Goal: Navigation & Orientation: Find specific page/section

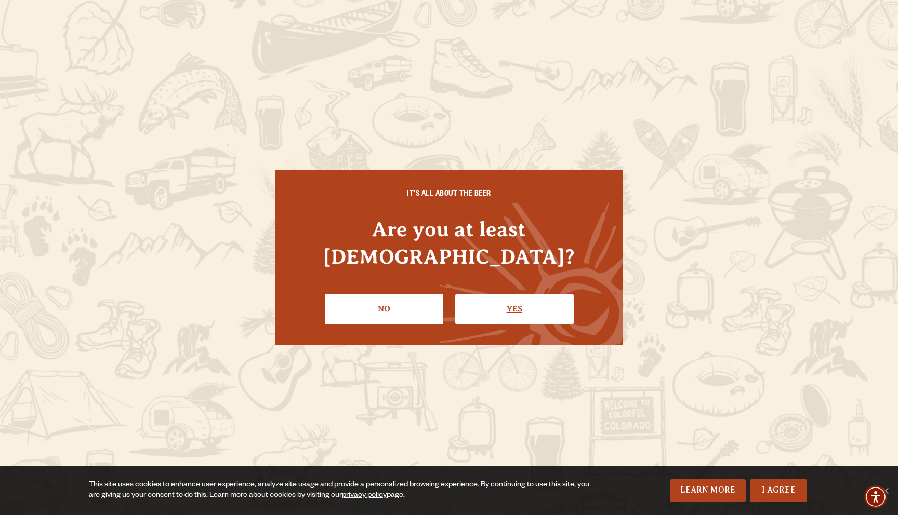
click at [506, 300] on link "Yes" at bounding box center [514, 309] width 118 height 30
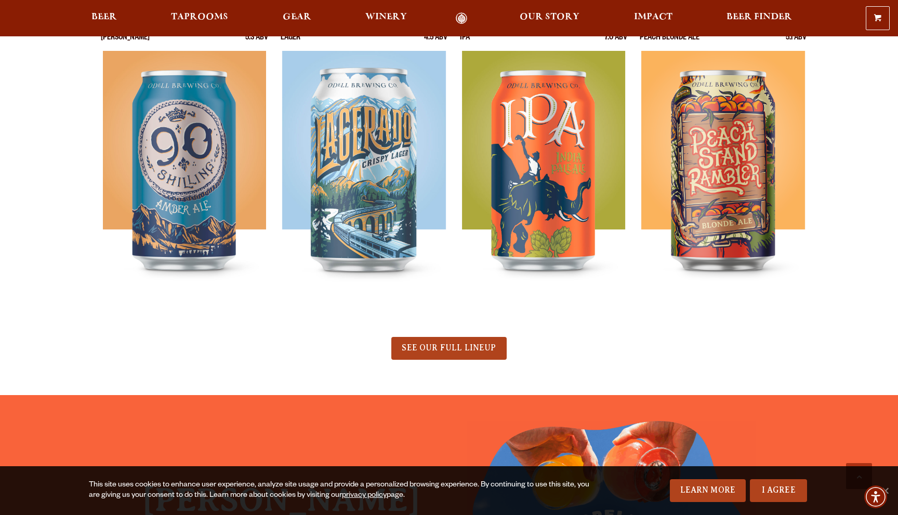
scroll to position [533, 0]
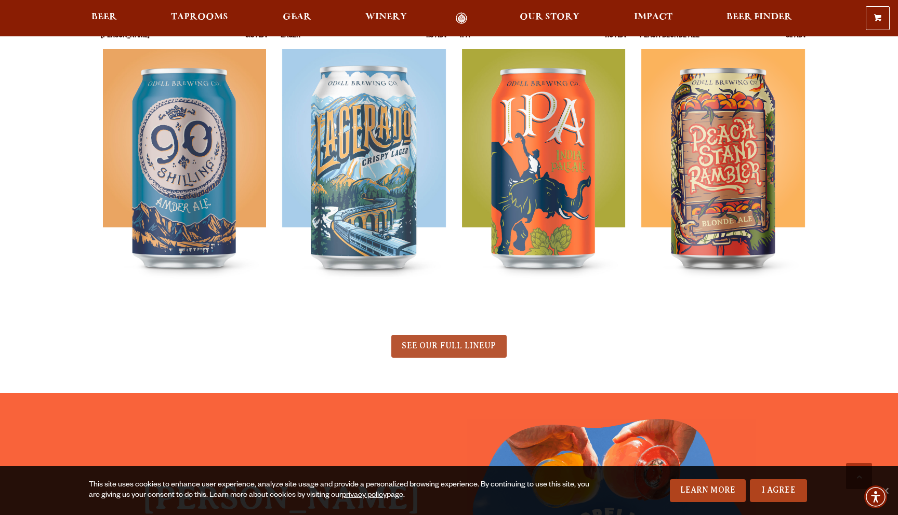
click at [447, 345] on span "SEE OUR FULL LINEUP" at bounding box center [448, 345] width 94 height 9
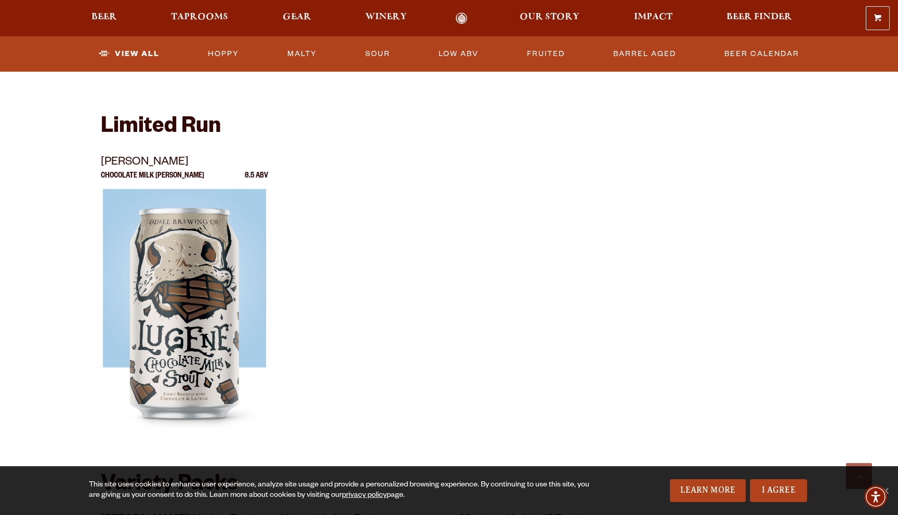
scroll to position [1357, 0]
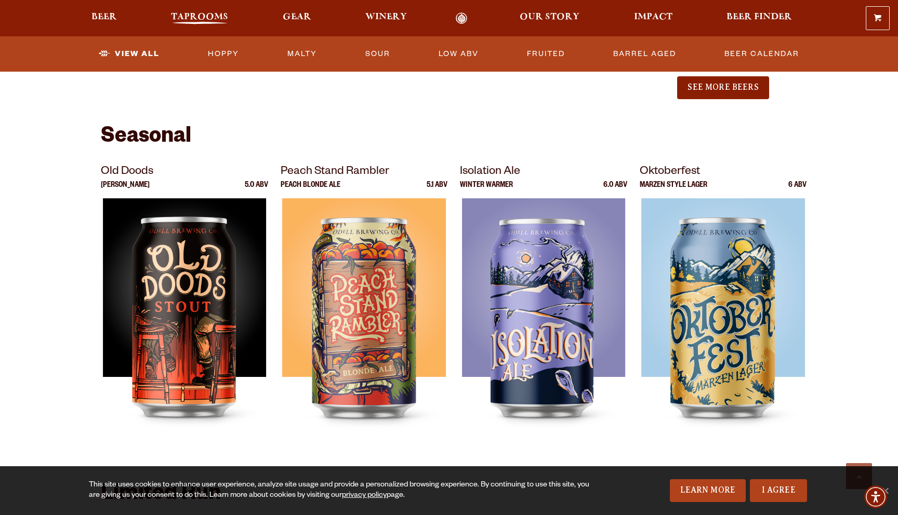
click at [193, 20] on span "Taprooms" at bounding box center [199, 17] width 57 height 8
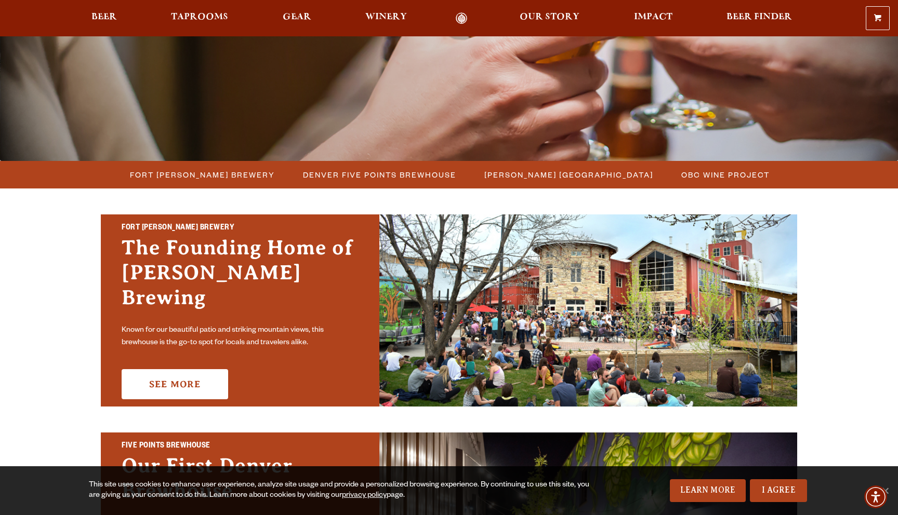
scroll to position [178, 0]
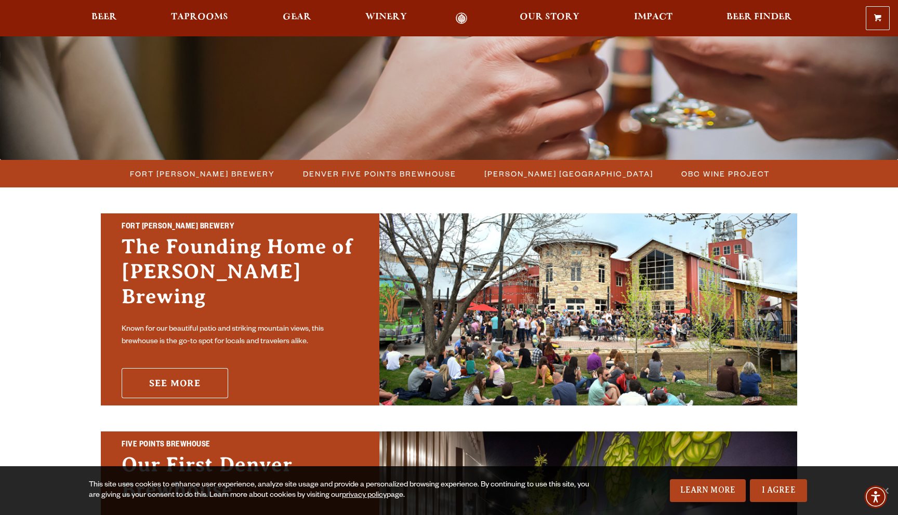
click at [168, 373] on link "See More" at bounding box center [175, 383] width 106 height 30
click at [552, 172] on span "[PERSON_NAME] [GEOGRAPHIC_DATA]" at bounding box center [568, 173] width 169 height 15
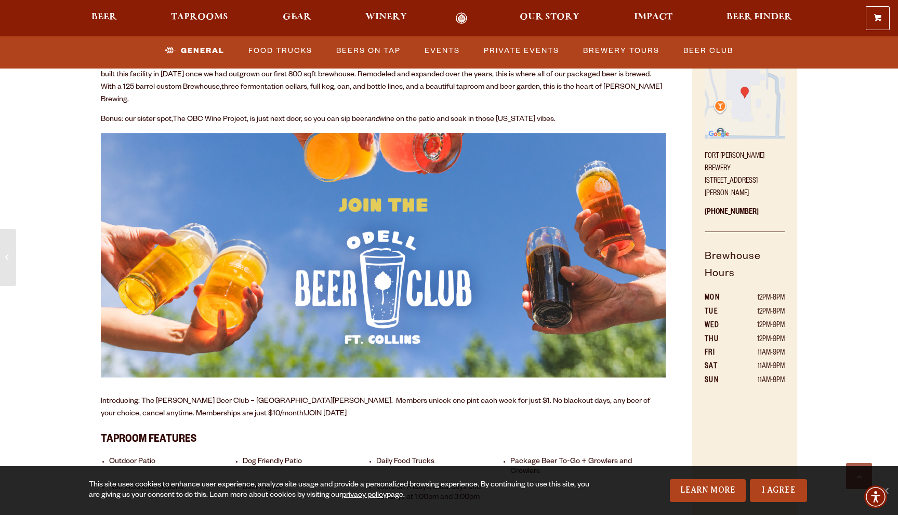
scroll to position [577, 0]
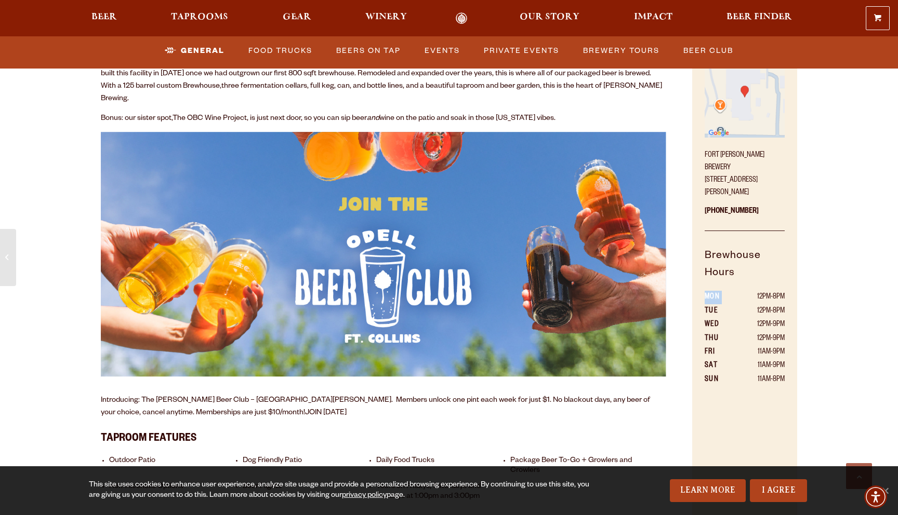
drag, startPoint x: 757, startPoint y: 284, endPoint x: 796, endPoint y: 284, distance: 39.0
click at [796, 284] on div "Come Visit! Fort Collins Brewery 800 East Lincoln Avenue Fort Collins, CO 80524…" at bounding box center [744, 285] width 105 height 515
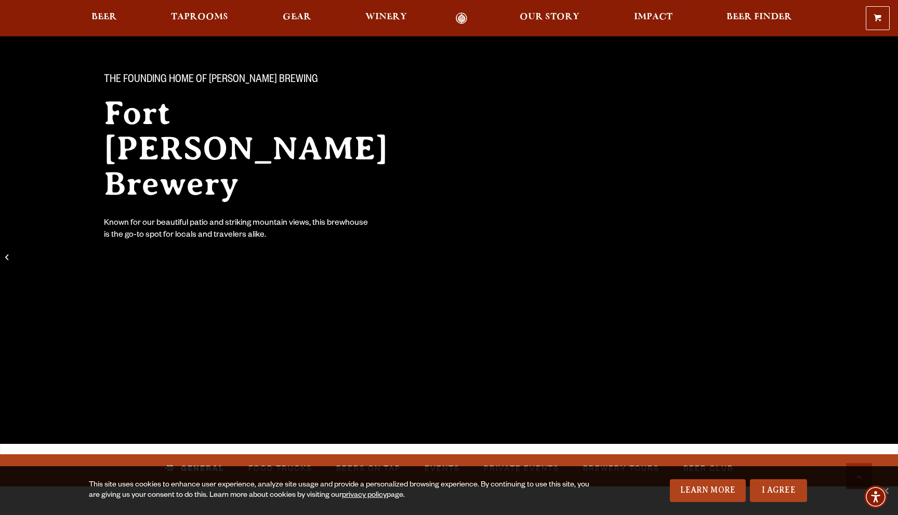
scroll to position [0, 0]
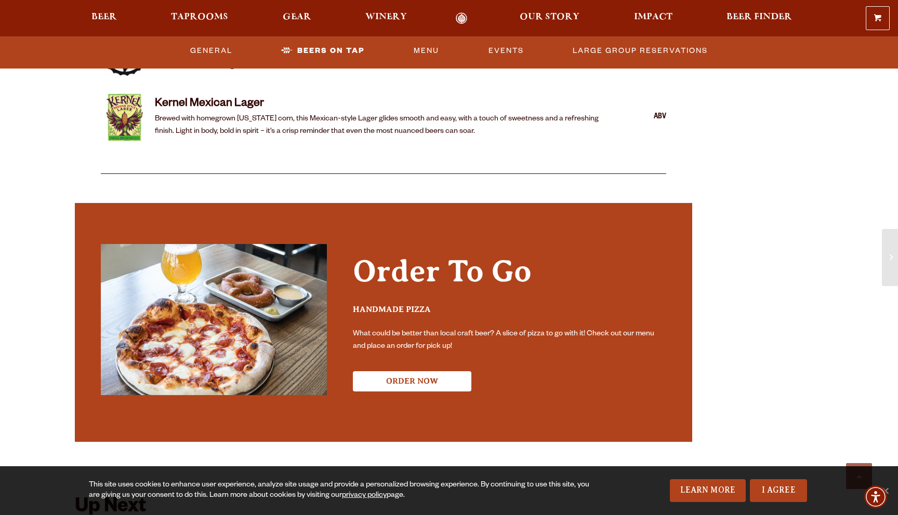
scroll to position [2157, 0]
